Goal: Task Accomplishment & Management: Complete application form

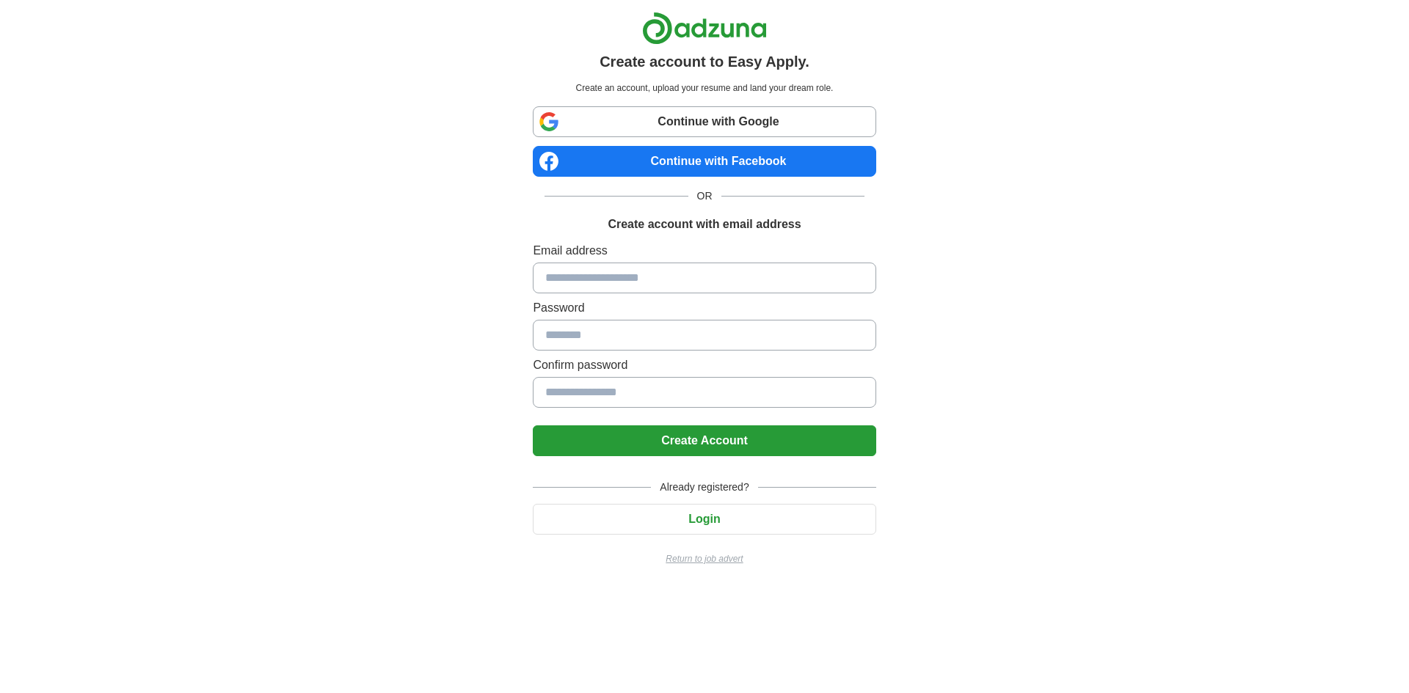
click at [722, 120] on link "Continue with Google" at bounding box center [704, 121] width 343 height 31
click at [677, 277] on input at bounding box center [704, 278] width 343 height 31
click at [682, 123] on link "Continue with Google" at bounding box center [704, 121] width 343 height 31
